Goal: Check status: Check status

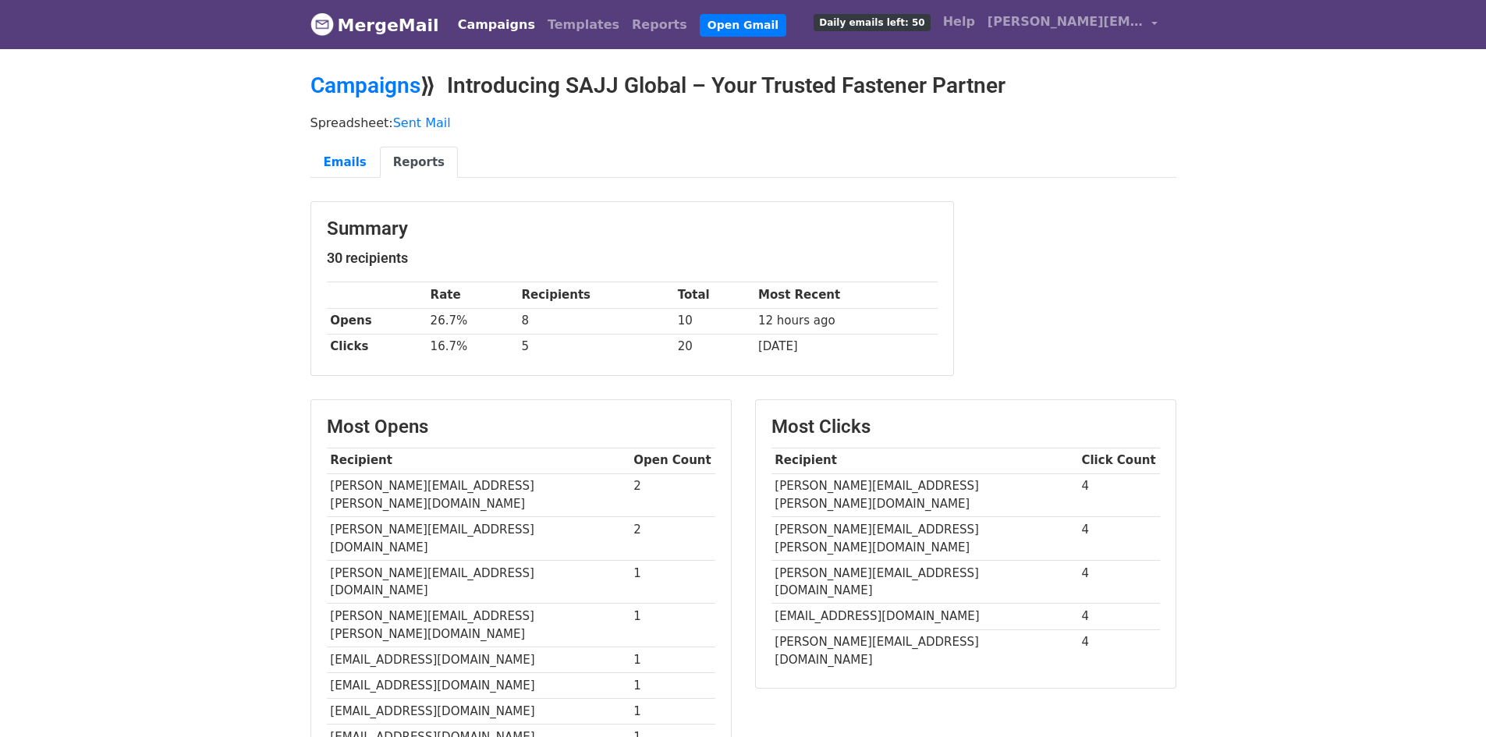
click at [370, 26] on link "MergeMail" at bounding box center [375, 25] width 129 height 33
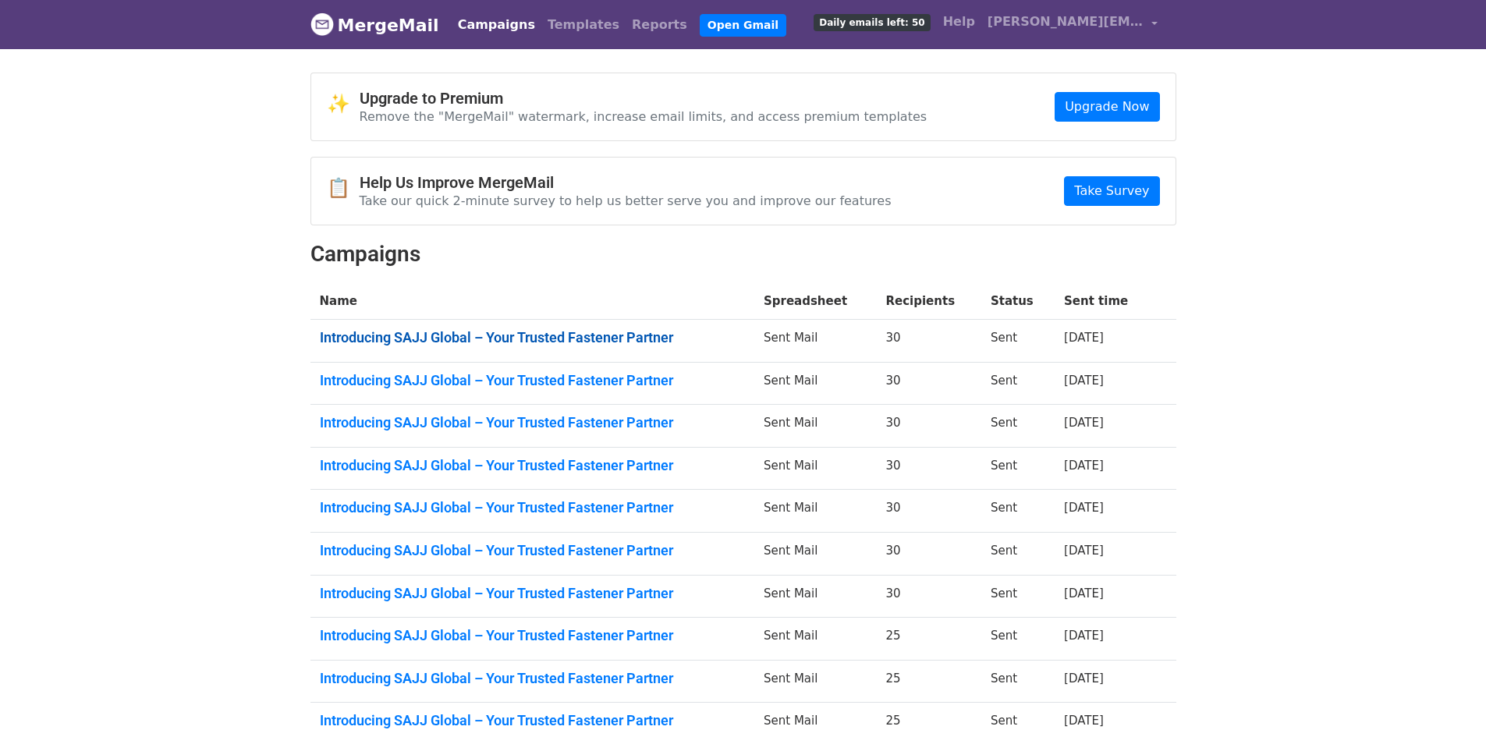
click at [598, 339] on link "Introducing SAJJ Global – Your Trusted Fastener Partner" at bounding box center [532, 337] width 425 height 17
click at [623, 387] on link "Introducing SAJJ Global – Your Trusted Fastener Partner" at bounding box center [532, 380] width 425 height 17
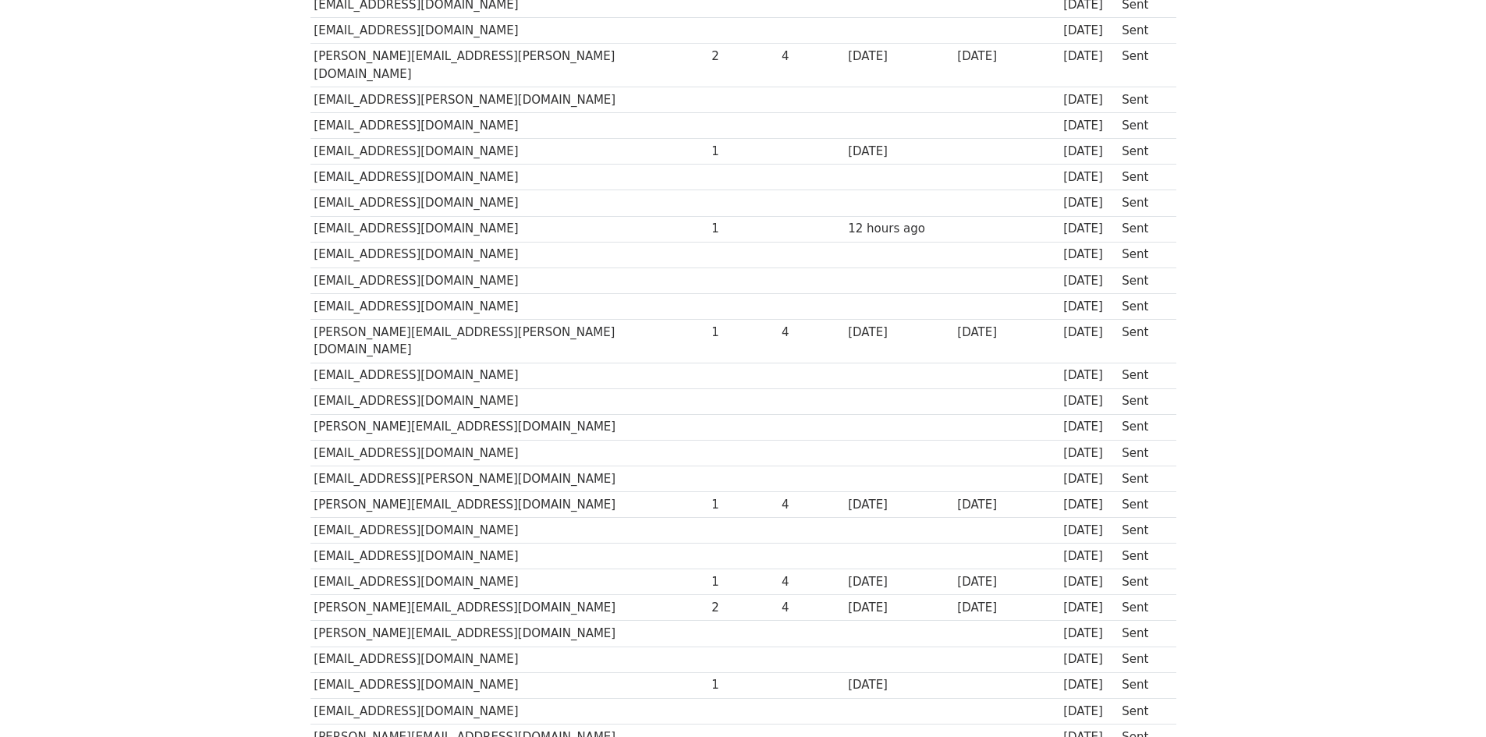
scroll to position [390, 0]
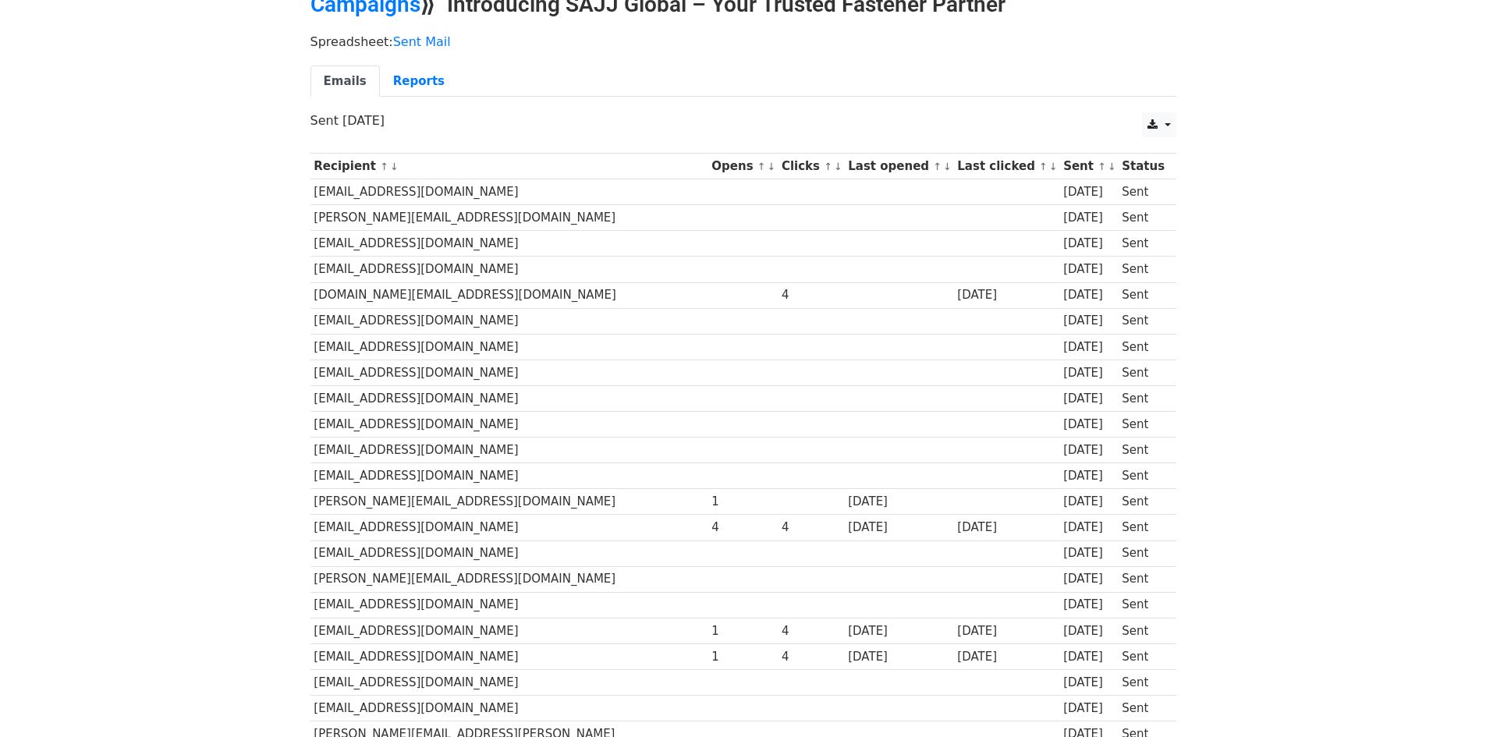
scroll to position [234, 0]
